Goal: Transaction & Acquisition: Purchase product/service

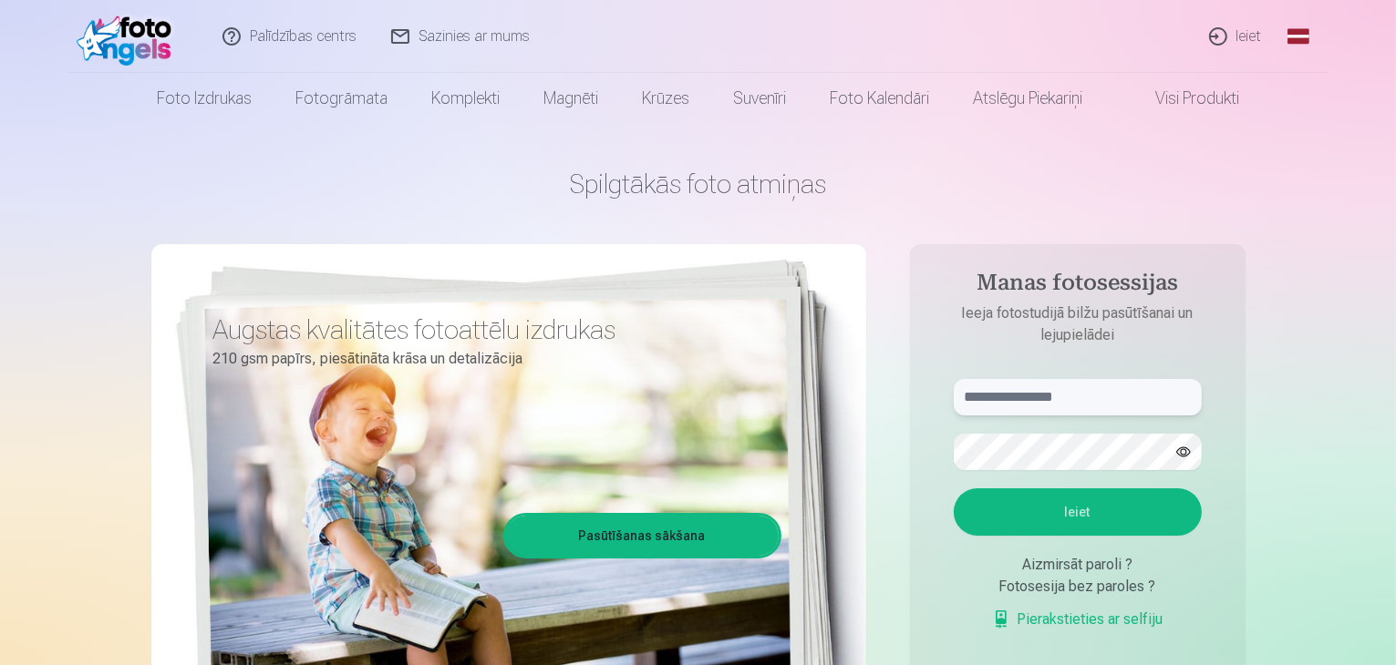
click at [1039, 391] on input "text" at bounding box center [1077, 397] width 248 height 36
type input "**********"
click at [1097, 526] on button "Ieiet" at bounding box center [1077, 512] width 248 height 47
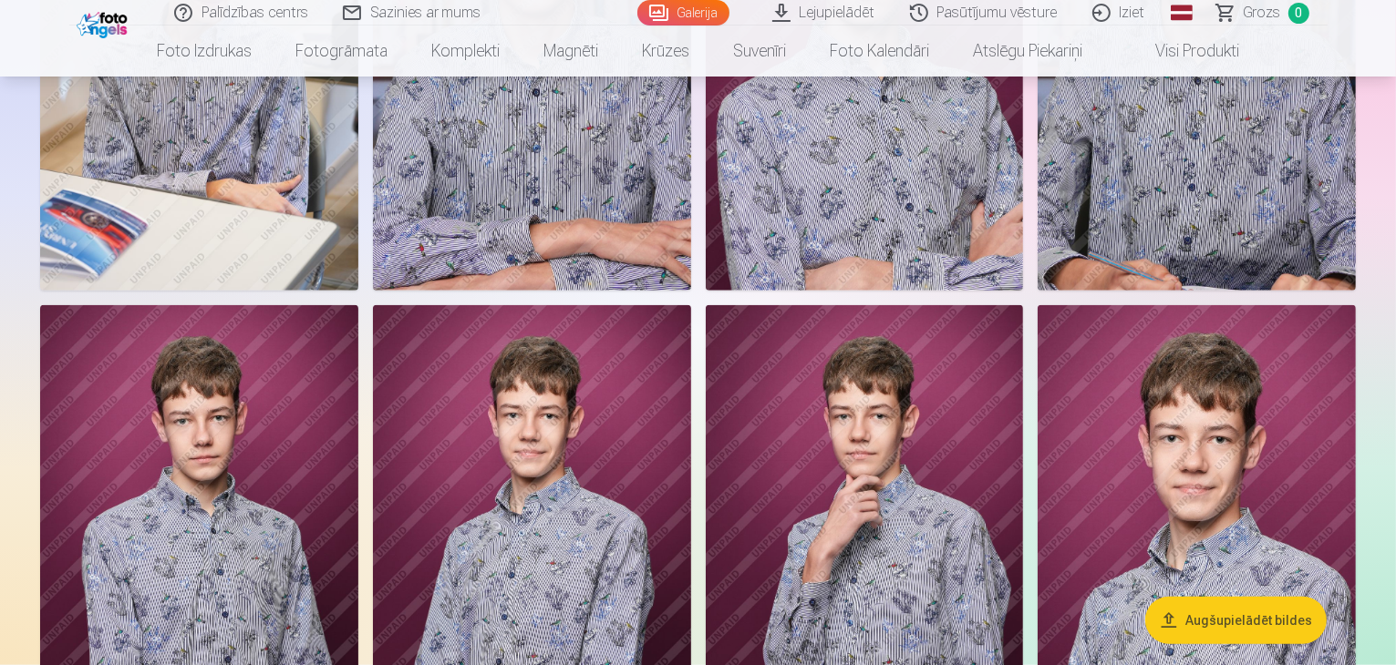
scroll to position [1641, 0]
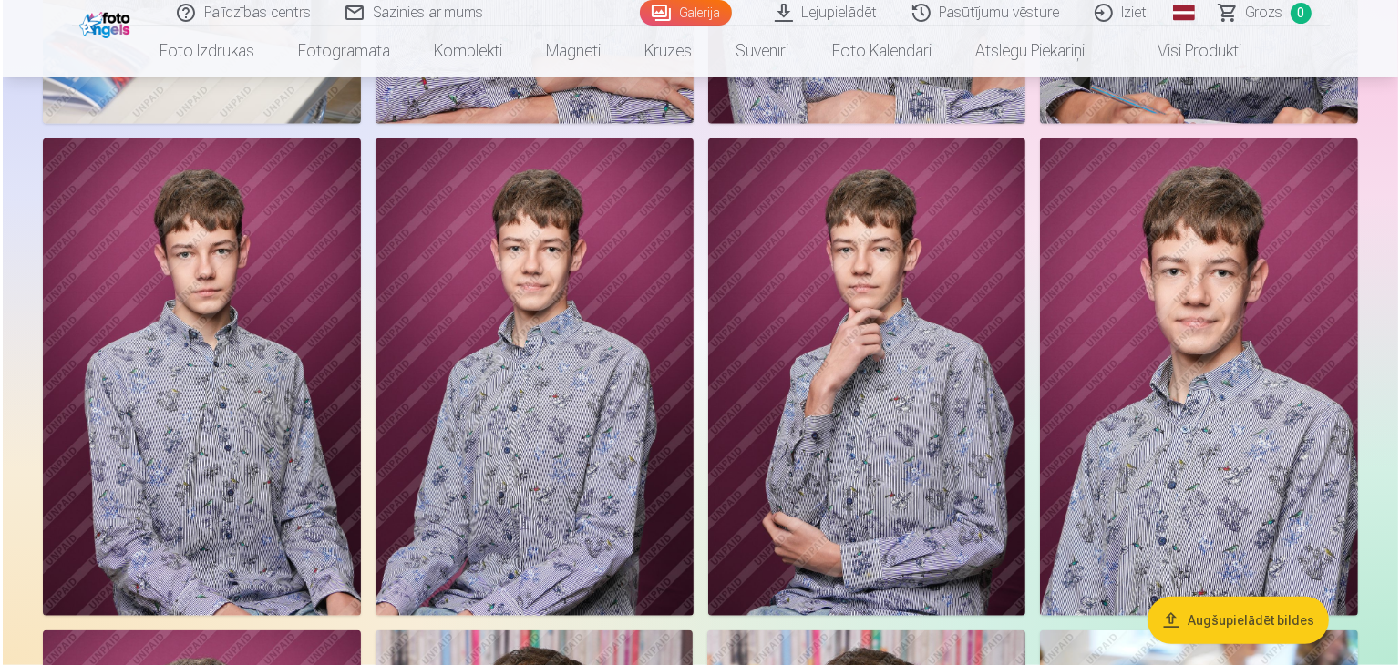
scroll to position [1919, 0]
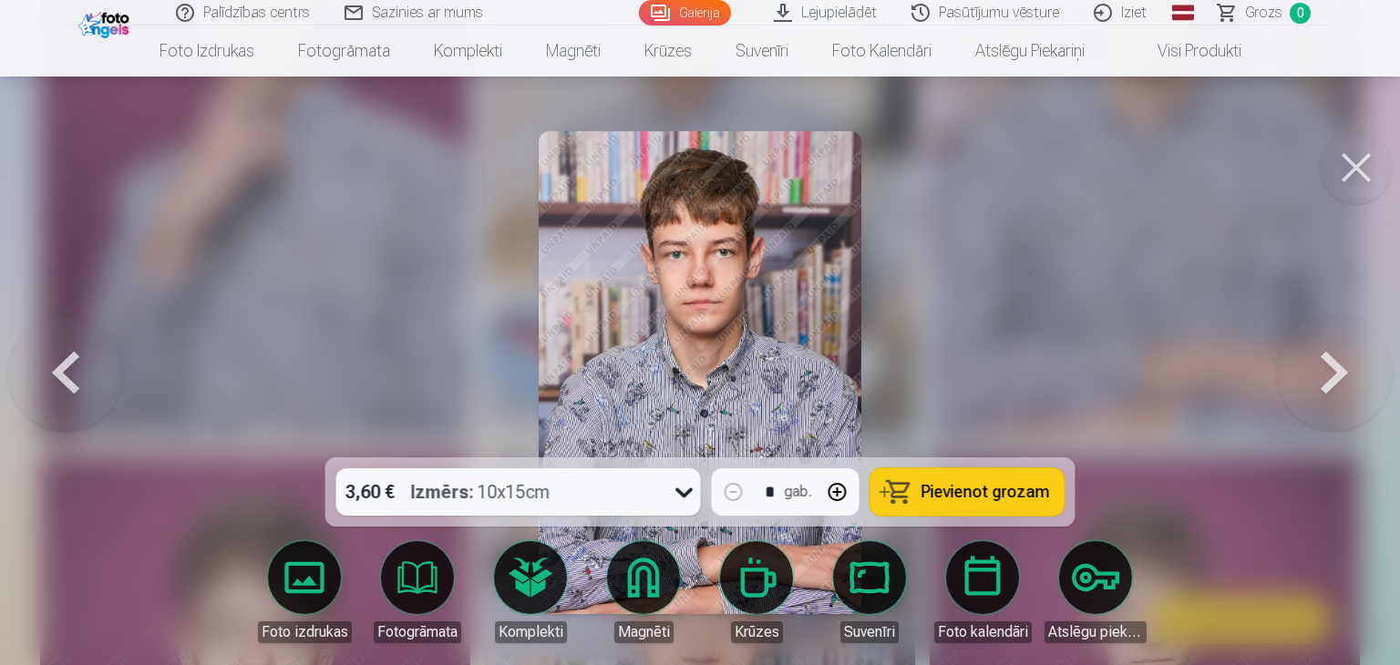
click at [986, 479] on button "Pievienot grozam" at bounding box center [968, 492] width 194 height 47
click at [1356, 160] on button at bounding box center [1356, 167] width 73 height 73
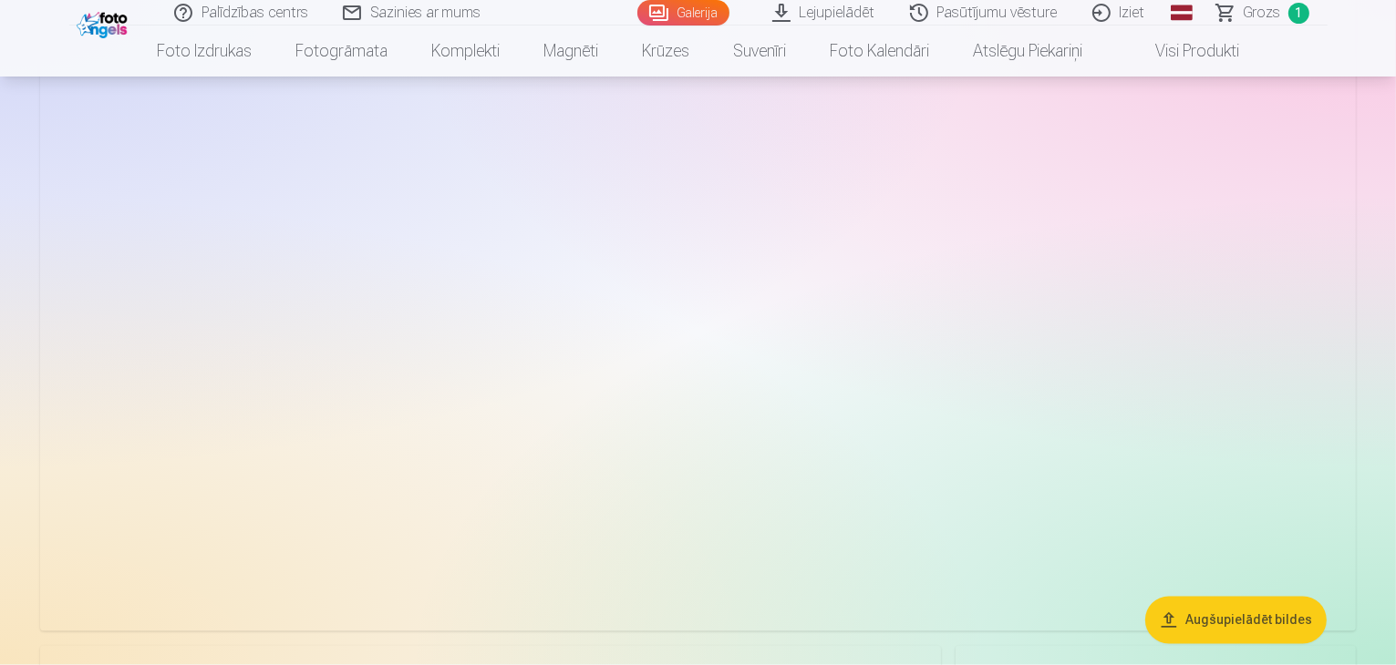
scroll to position [3008, 0]
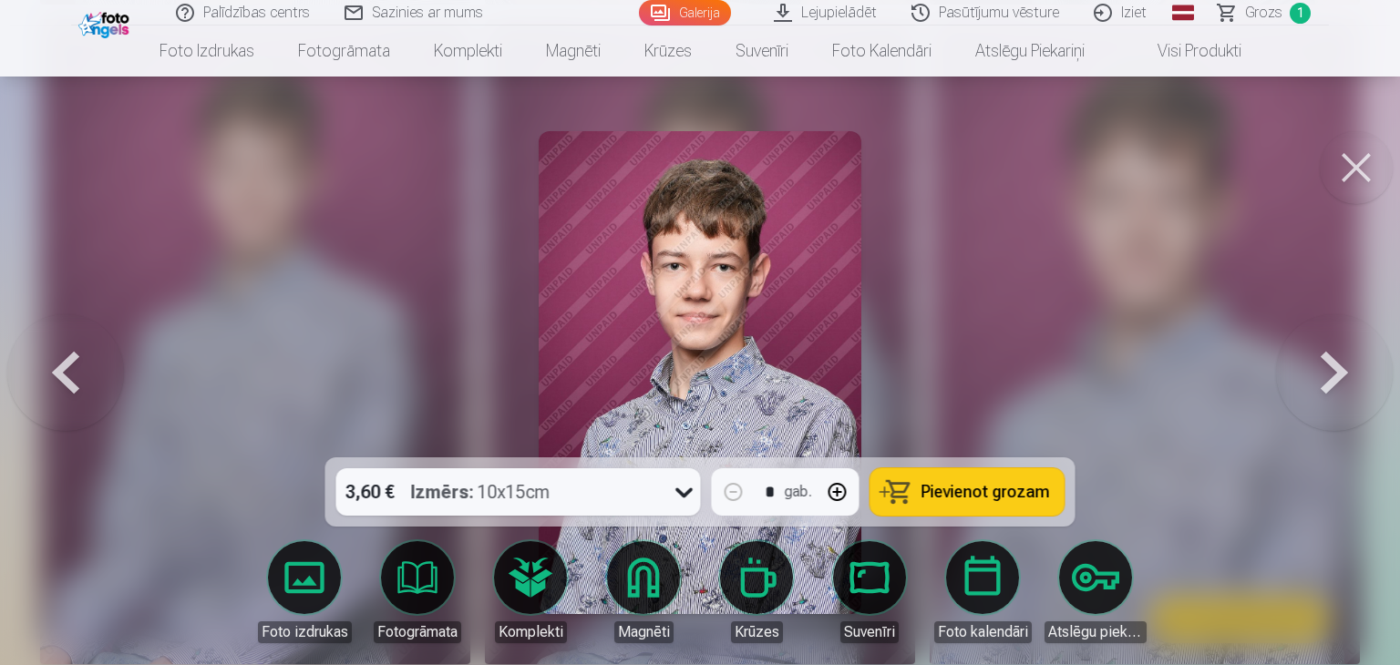
click at [993, 494] on span "Pievienot grozam" at bounding box center [986, 492] width 129 height 16
click at [1359, 152] on button at bounding box center [1356, 167] width 73 height 73
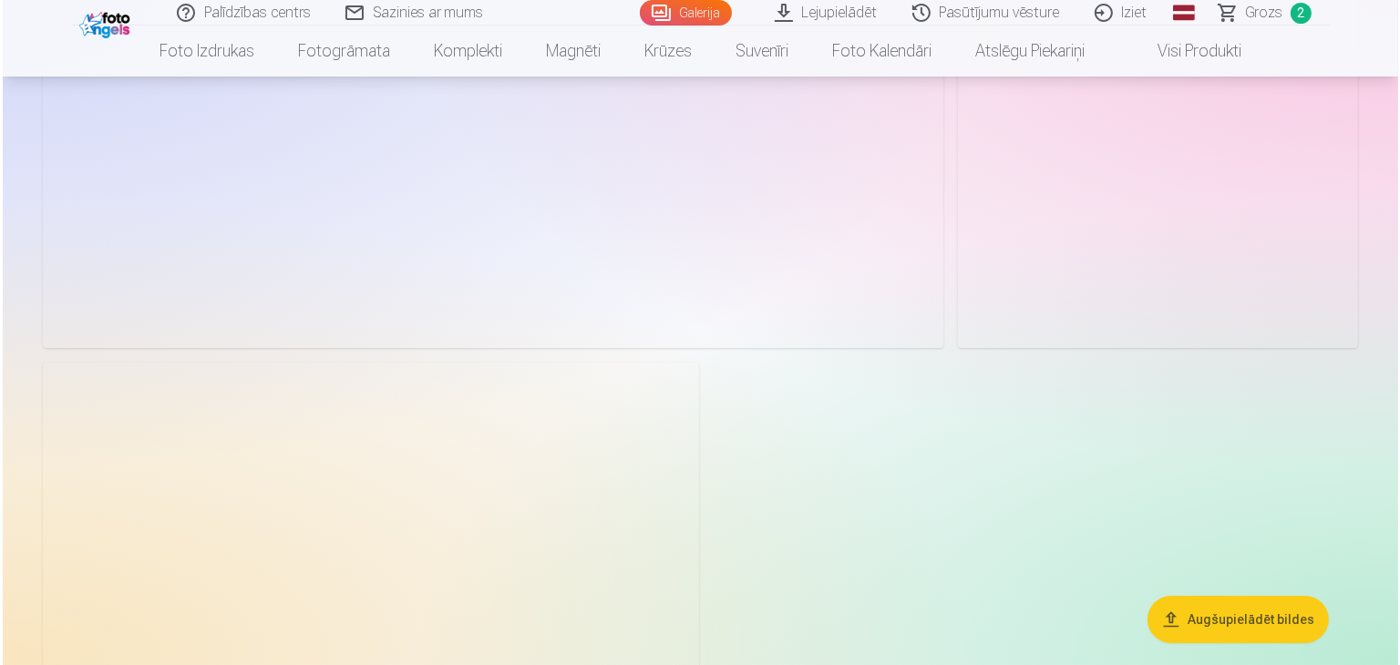
scroll to position [6746, 0]
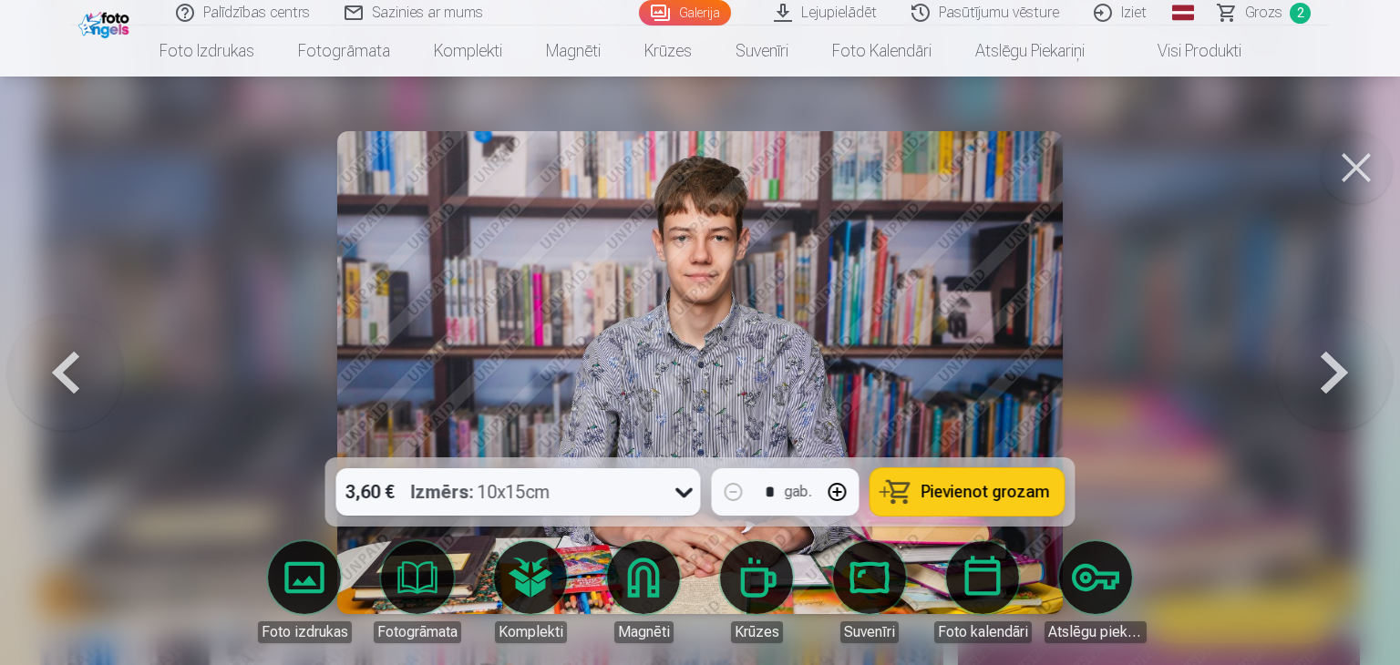
click at [991, 484] on span "Pievienot grozam" at bounding box center [986, 492] width 129 height 16
click at [1353, 159] on button at bounding box center [1356, 167] width 73 height 73
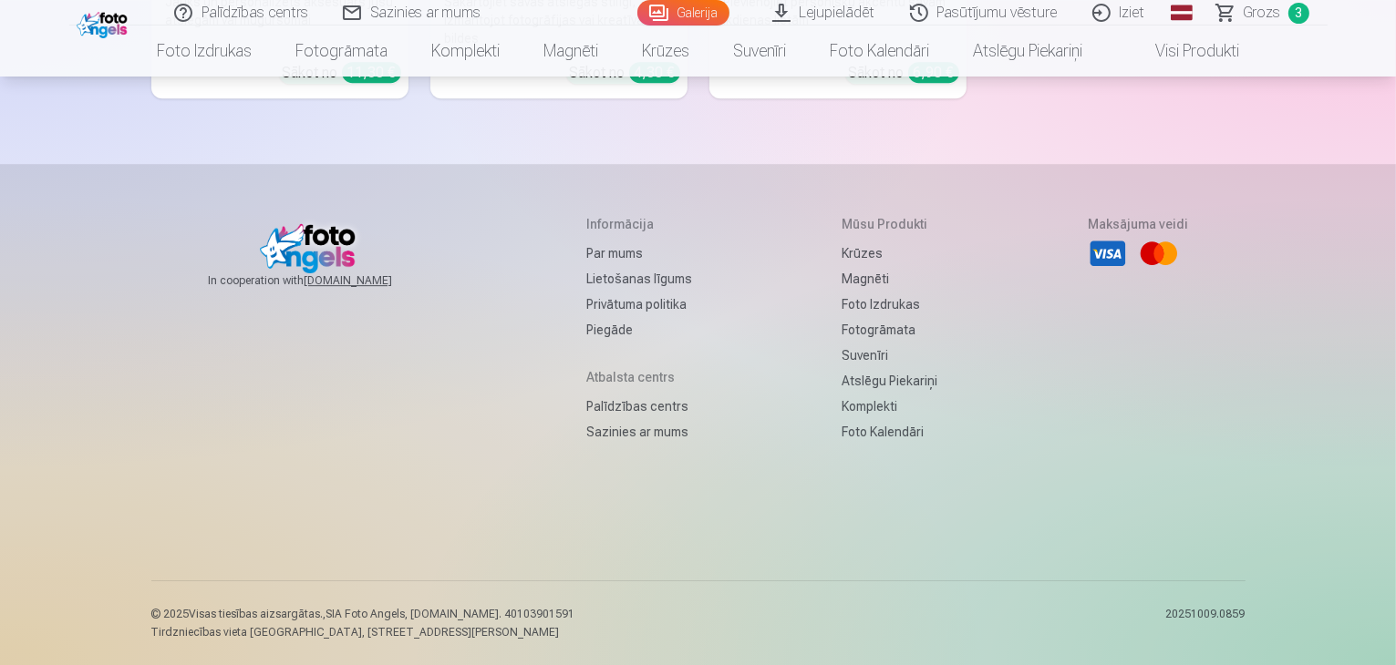
scroll to position [12922, 0]
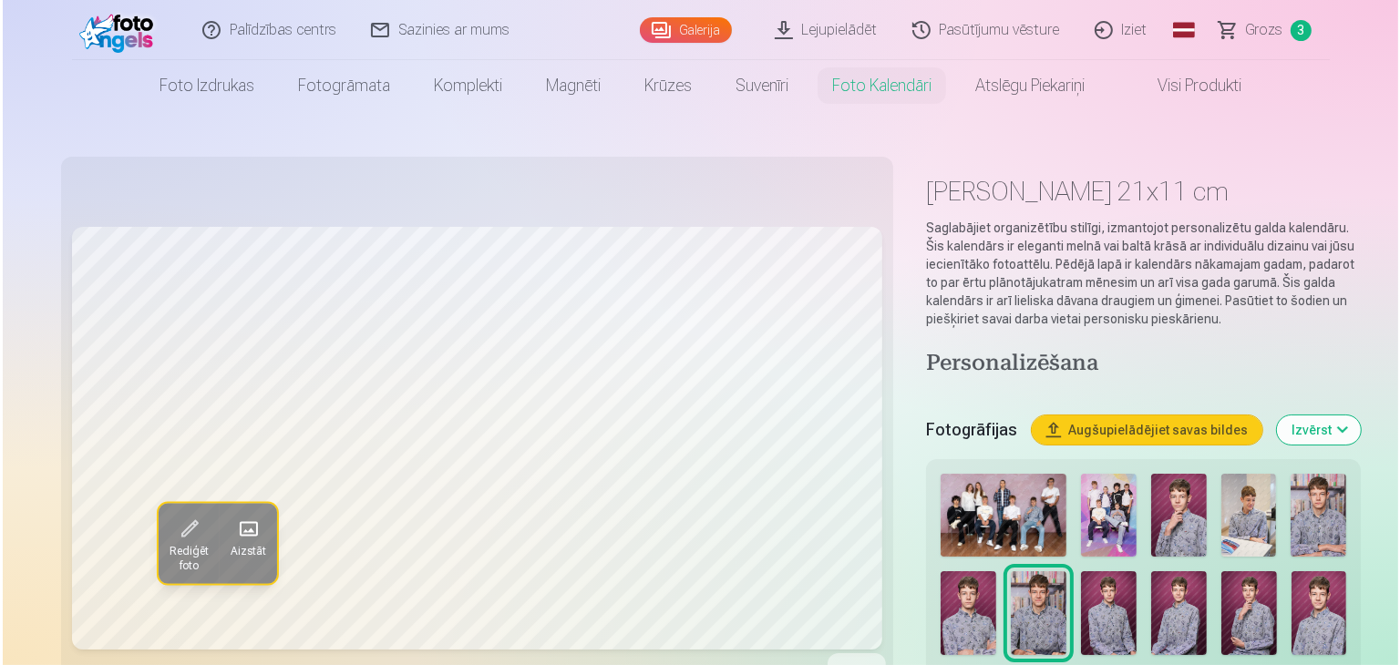
scroll to position [91, 0]
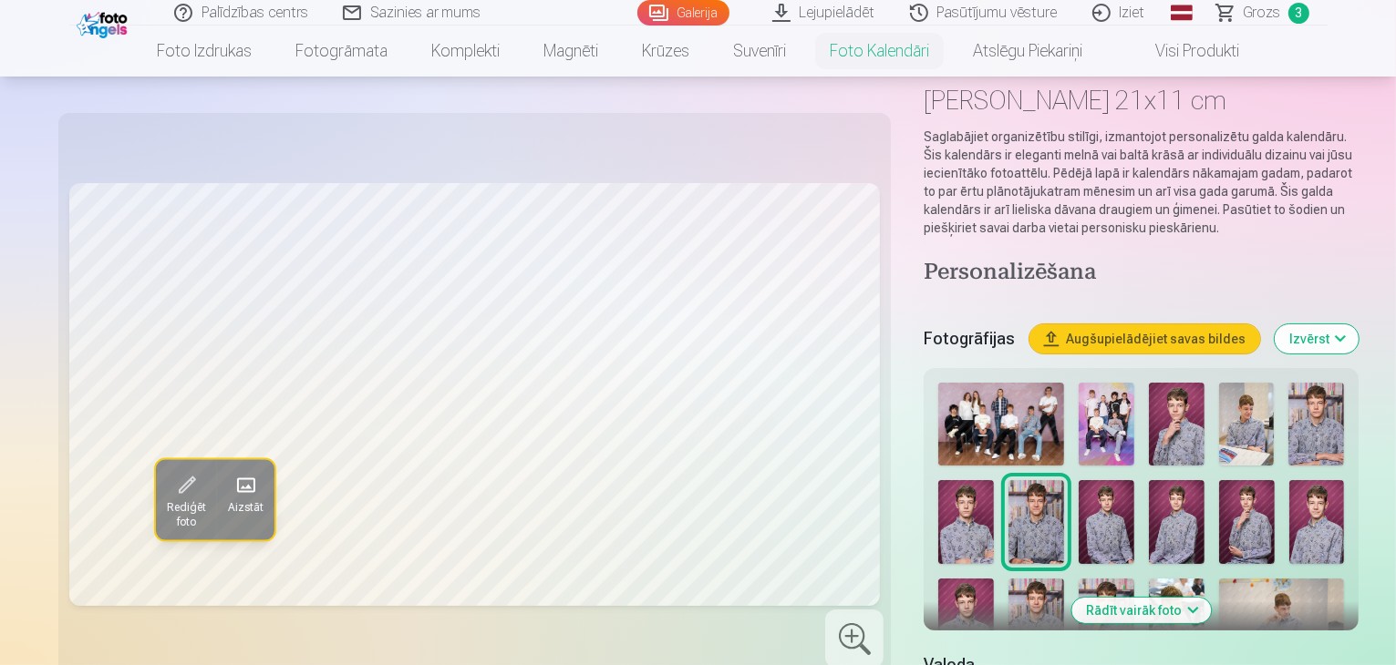
click at [171, 484] on span at bounding box center [185, 485] width 29 height 29
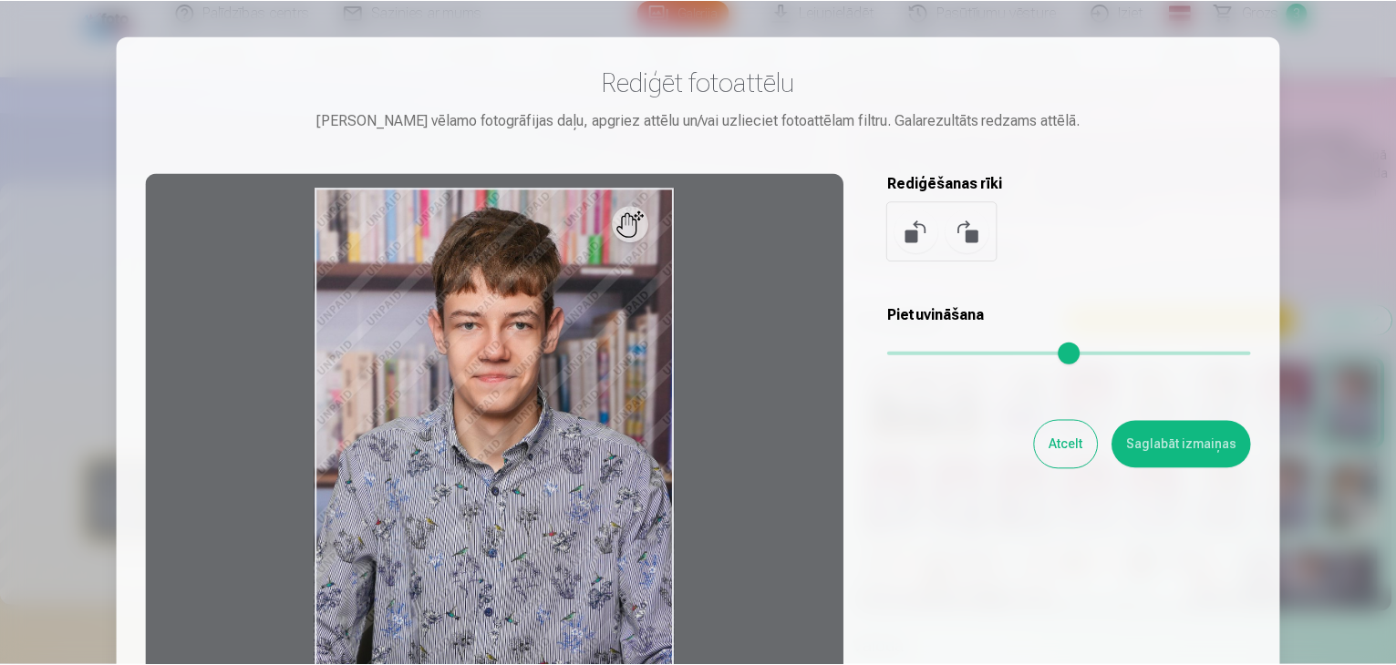
scroll to position [7380, 0]
